Goal: Transaction & Acquisition: Purchase product/service

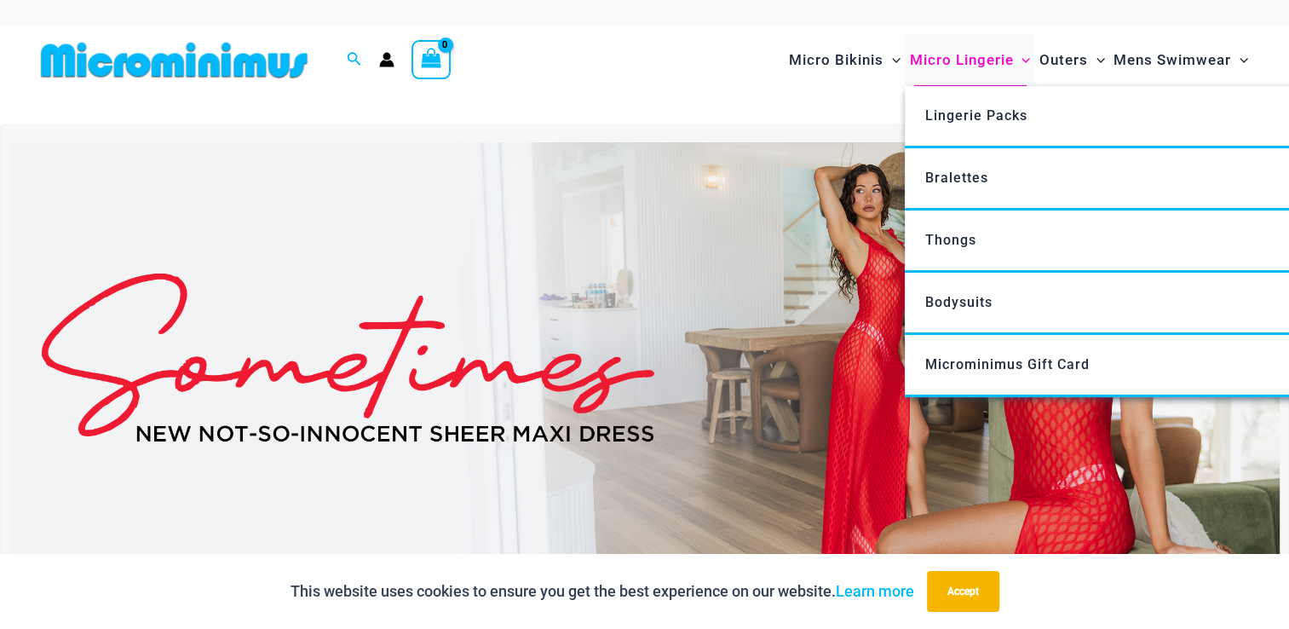
click at [981, 59] on span "Micro Lingerie" at bounding box center [961, 59] width 104 height 43
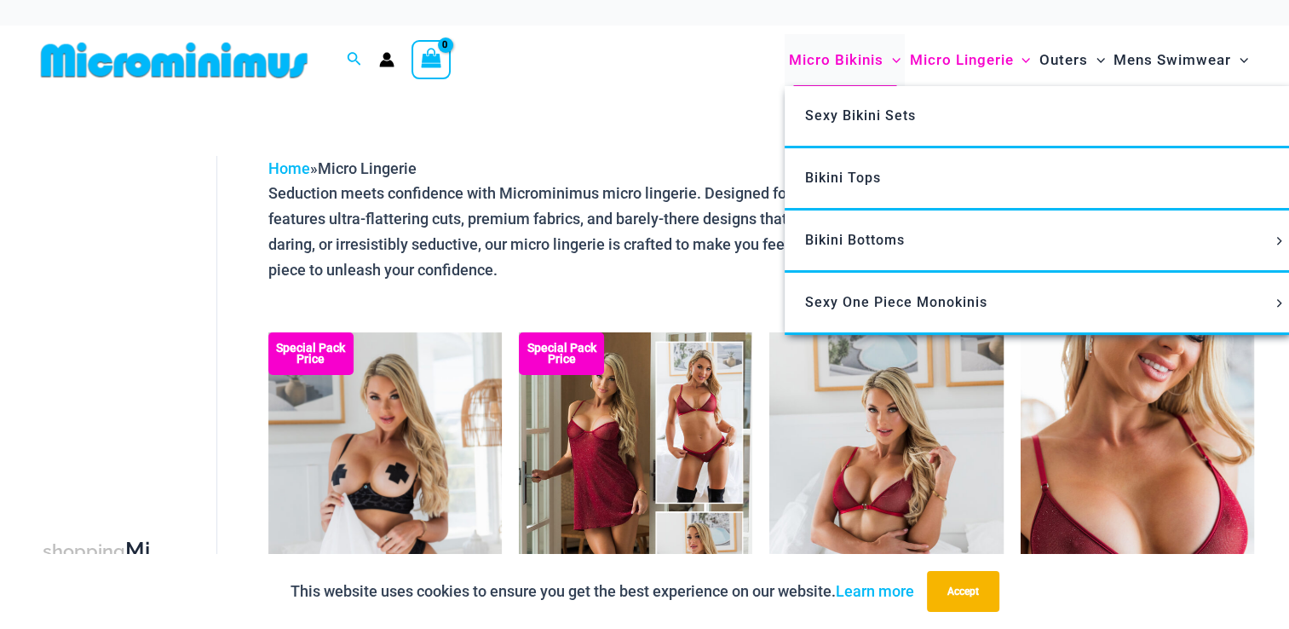
click at [861, 59] on span "Micro Bikinis" at bounding box center [836, 59] width 95 height 43
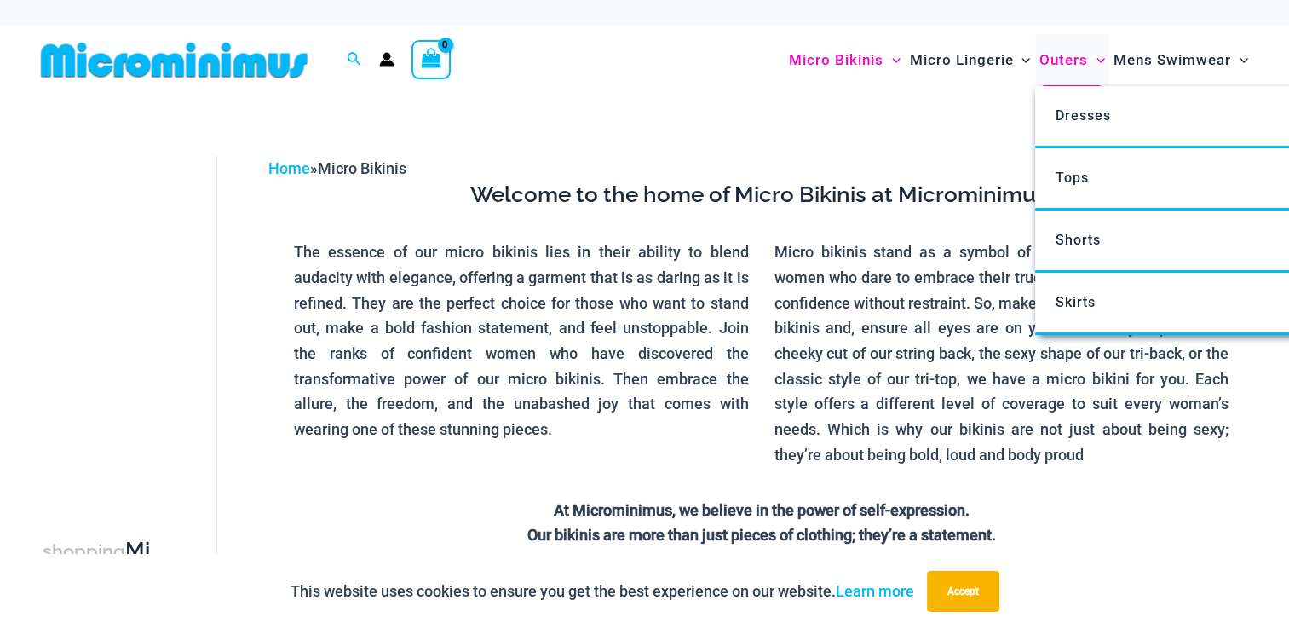
click at [1060, 57] on span "Outers" at bounding box center [1063, 59] width 49 height 43
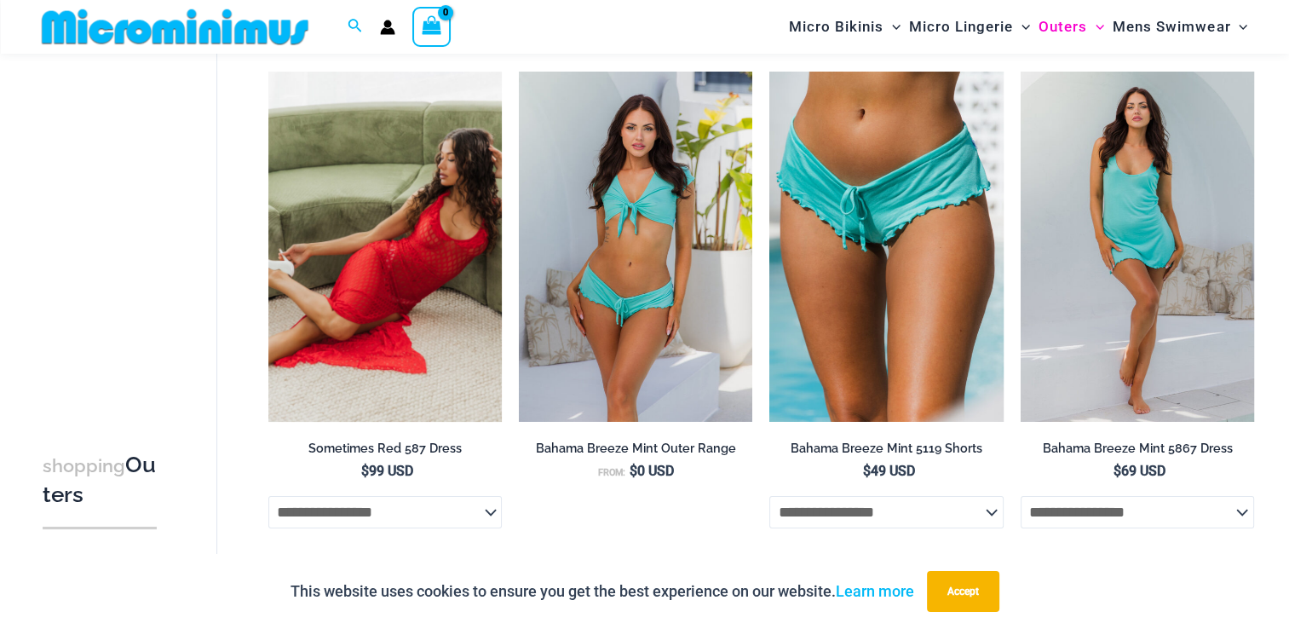
scroll to position [256, 0]
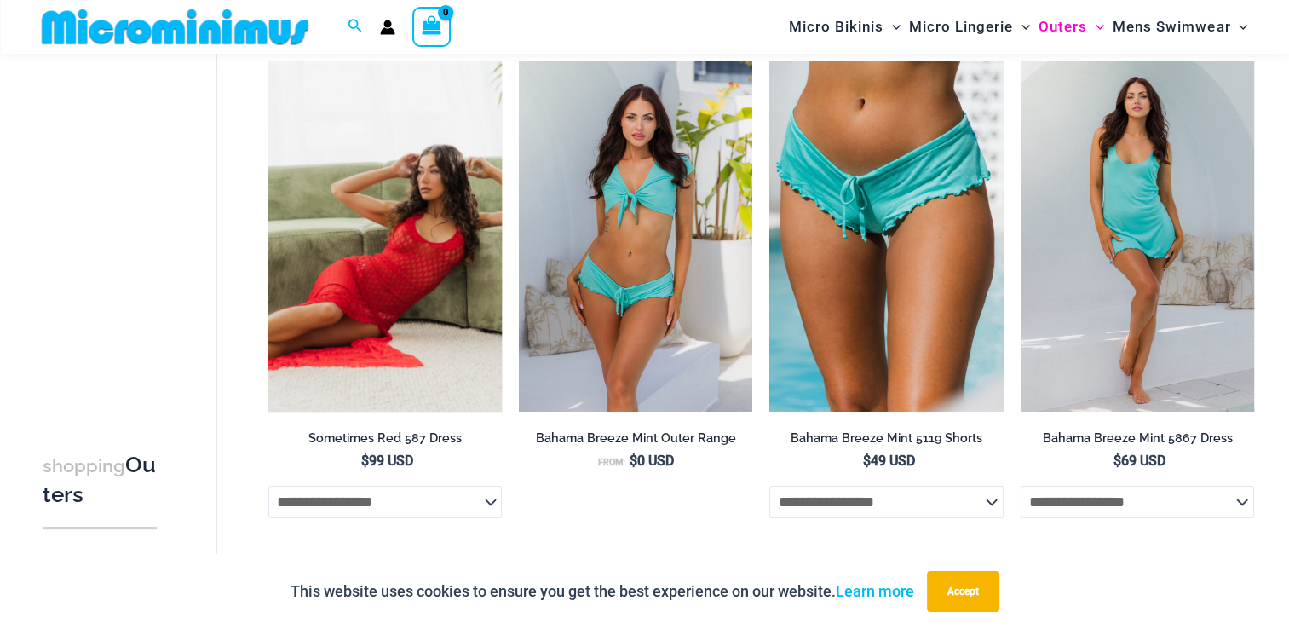
click at [370, 289] on img at bounding box center [384, 236] width 233 height 350
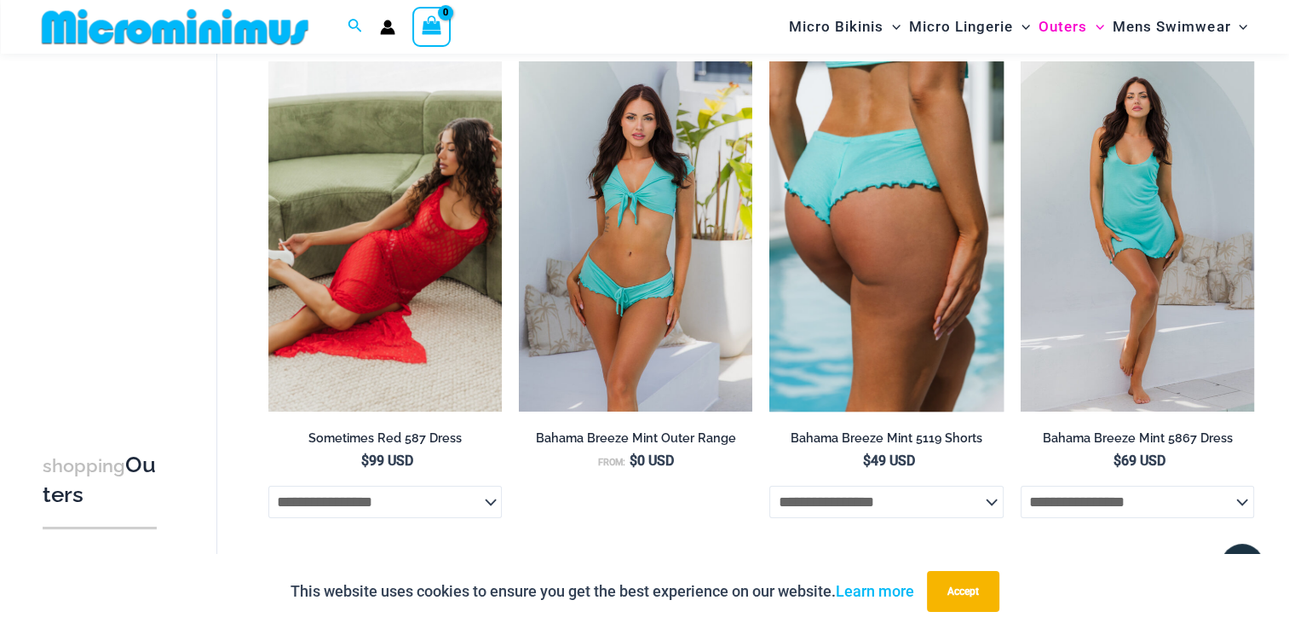
click at [889, 292] on img at bounding box center [885, 236] width 233 height 350
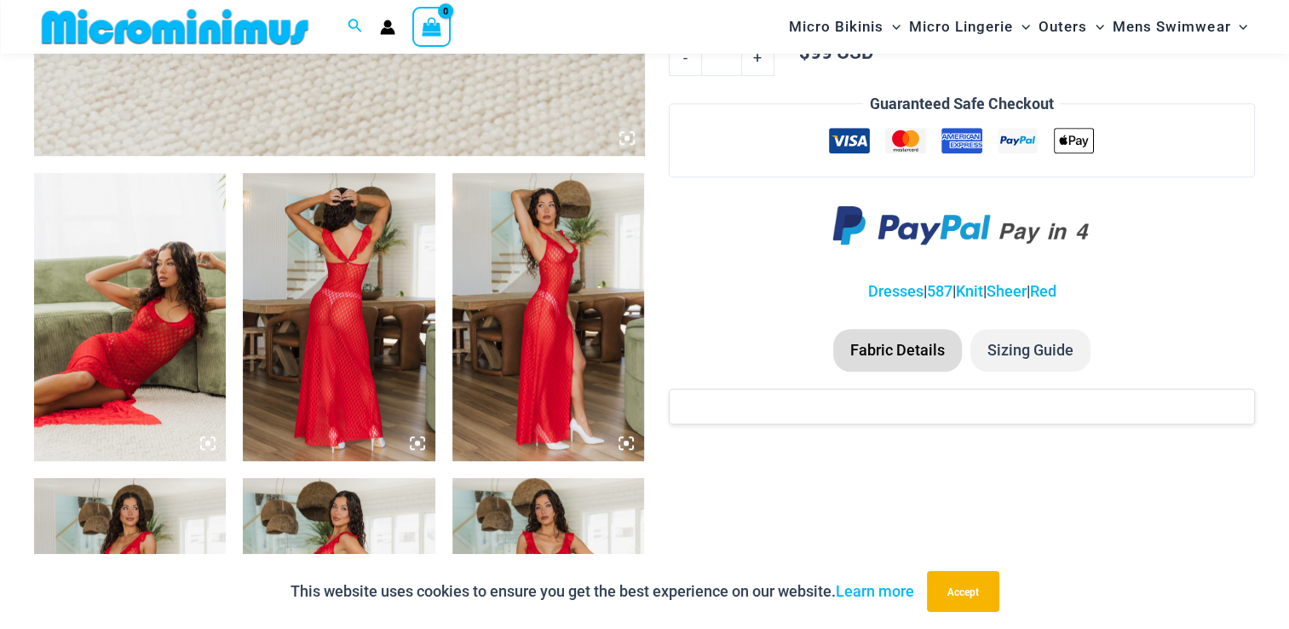
scroll to position [920, 0]
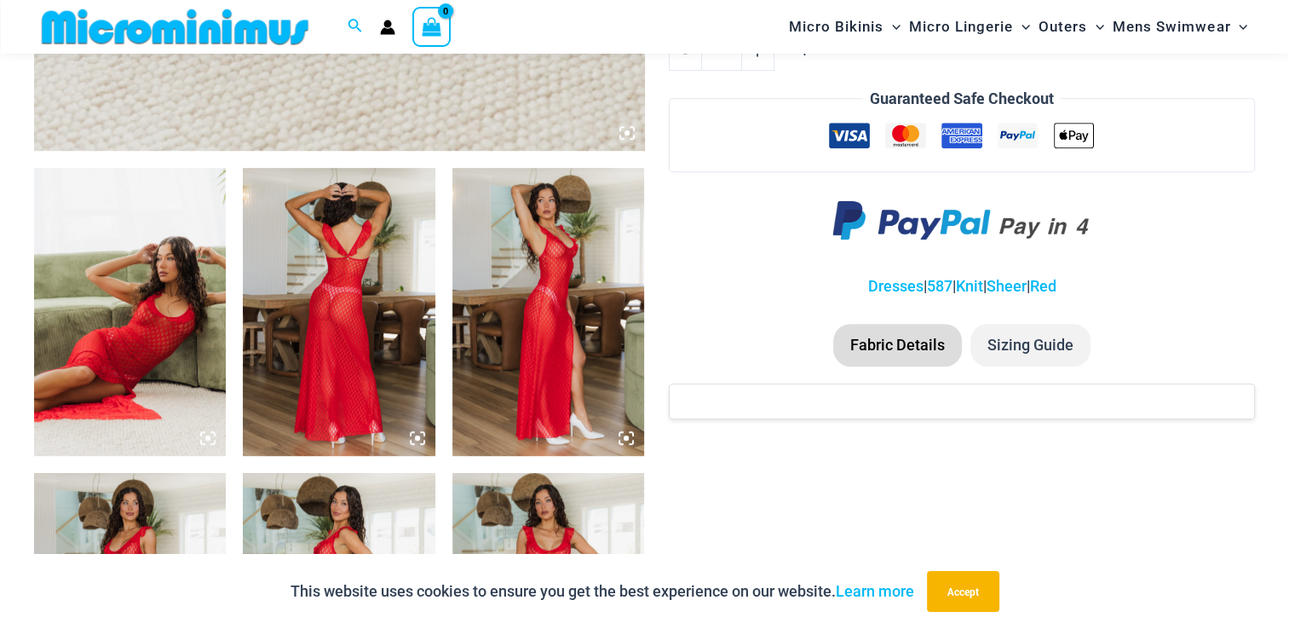
click at [362, 349] on img at bounding box center [339, 312] width 192 height 288
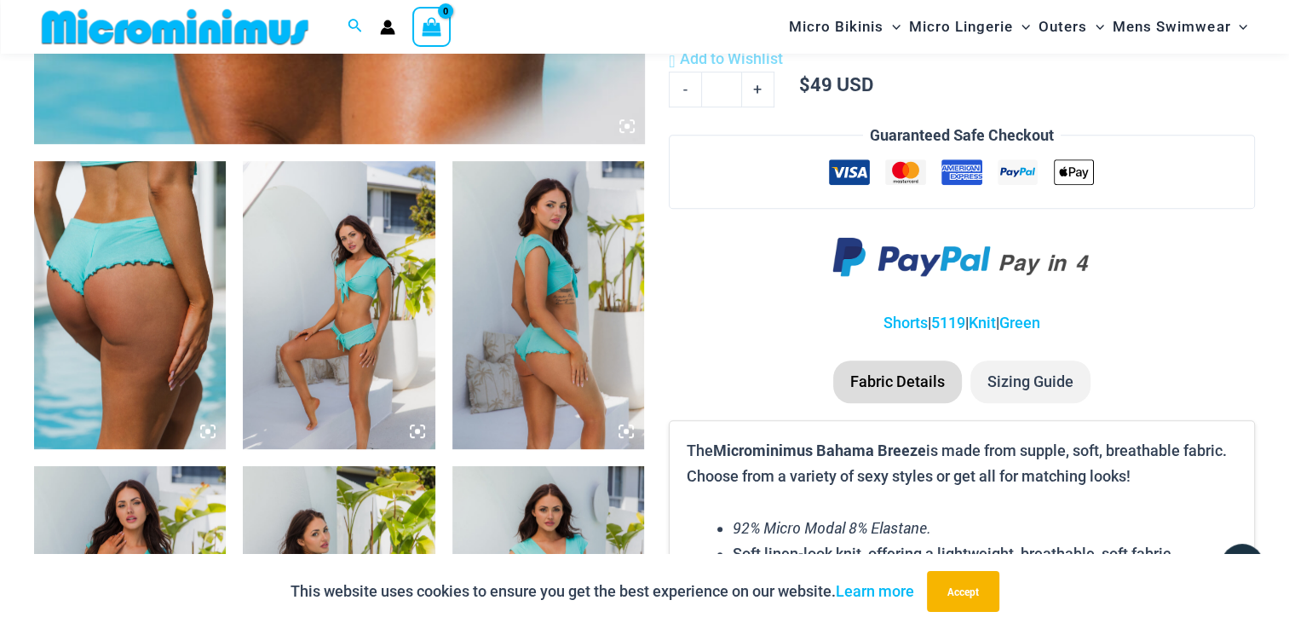
scroll to position [958, 0]
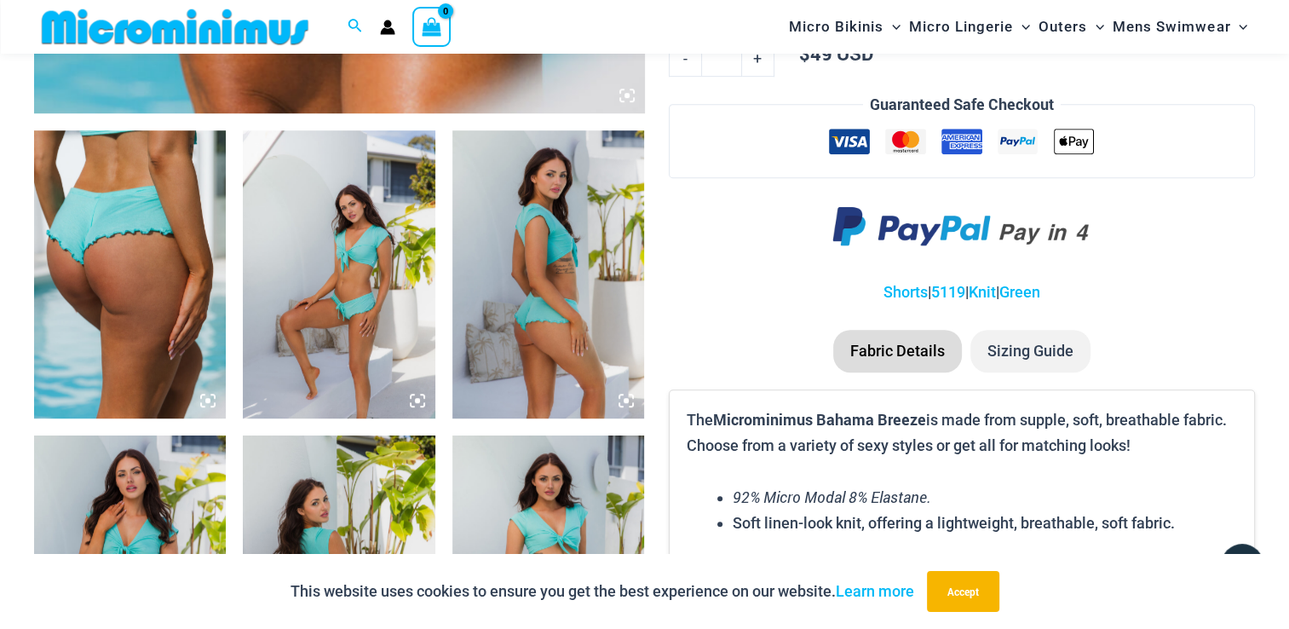
click at [125, 283] on img at bounding box center [130, 274] width 192 height 288
